Goal: Task Accomplishment & Management: Manage account settings

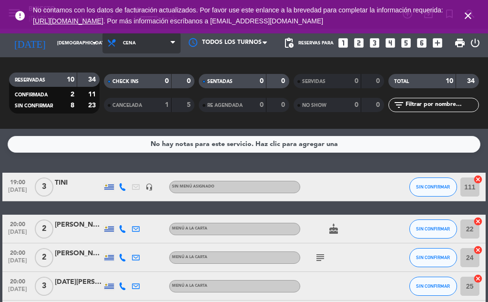
click at [114, 51] on span "Cena" at bounding box center [141, 42] width 78 height 21
click at [122, 83] on div "menu Bisiesto [DATE] 4. septiembre - 16:32 Mis reservas Mapa de mesas Disponibi…" at bounding box center [244, 64] width 488 height 129
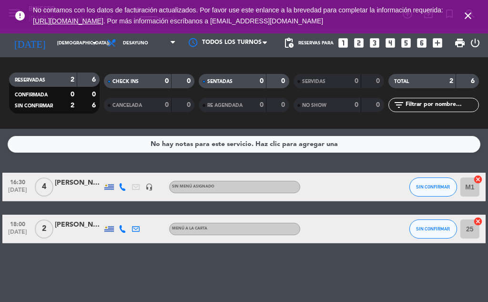
click at [147, 186] on icon "headset_mic" at bounding box center [149, 187] width 8 height 8
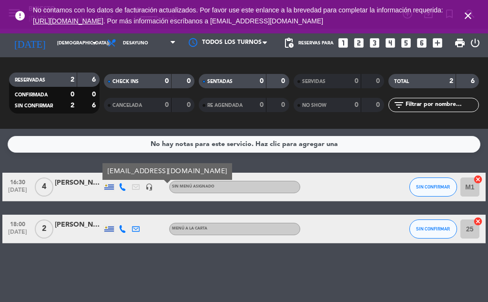
click at [205, 142] on div "No hay notas para este servicio. Haz clic para agregar una" at bounding box center [244, 144] width 187 height 11
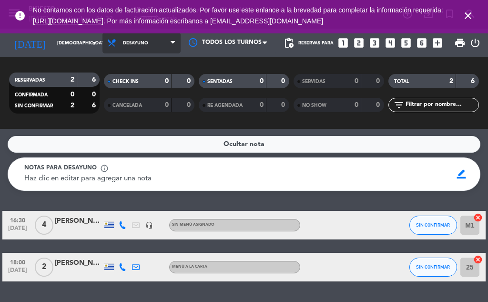
click at [113, 42] on span "Desayuno" at bounding box center [141, 42] width 78 height 21
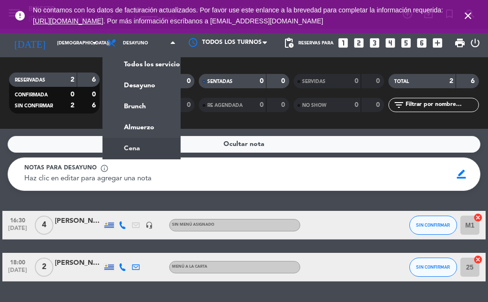
click at [124, 148] on ng-component "menu Bisiesto [DATE] 4. septiembre - 16:32 Mis reservas Mapa de mesas Disponibi…" at bounding box center [244, 151] width 488 height 302
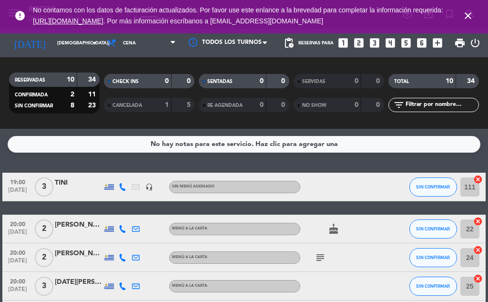
scroll to position [231, 0]
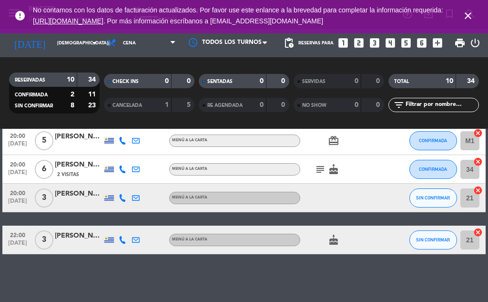
click at [160, 107] on div "1" at bounding box center [159, 105] width 19 height 11
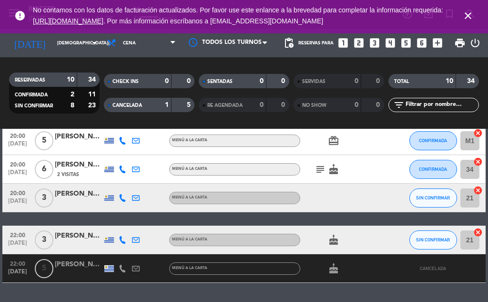
click at [149, 109] on div "CANCELADA" at bounding box center [128, 105] width 44 height 11
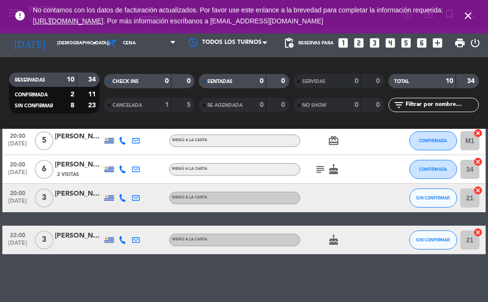
drag, startPoint x: 151, startPoint y: 104, endPoint x: 374, endPoint y: 222, distance: 252.1
click at [374, 222] on div "19:00 [DATE] 3 TINI headset_mic Sin menú asignado SIN CONFIRMAR 111 cancel 20:0…" at bounding box center [243, 97] width 483 height 313
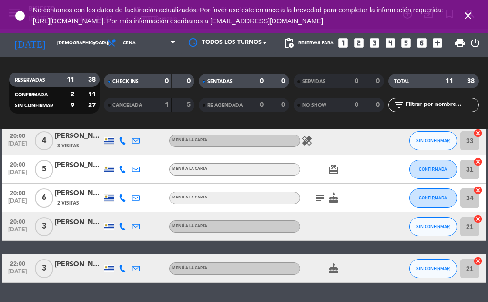
scroll to position [184, 0]
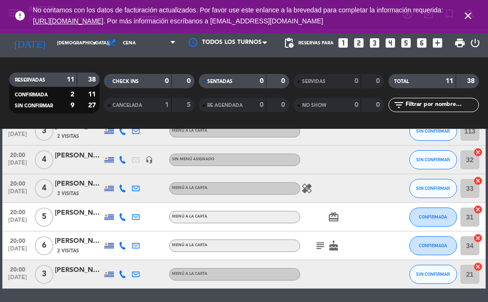
click at [16, 187] on span "20:00" at bounding box center [18, 182] width 24 height 11
click at [151, 194] on div at bounding box center [149, 188] width 13 height 28
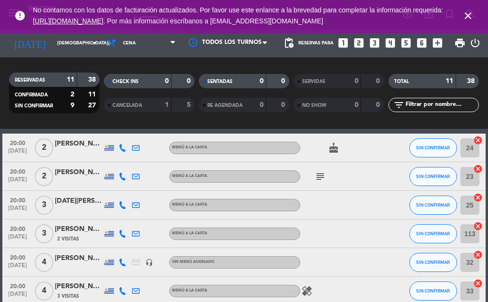
scroll to position [0, 0]
